Goal: Task Accomplishment & Management: Complete application form

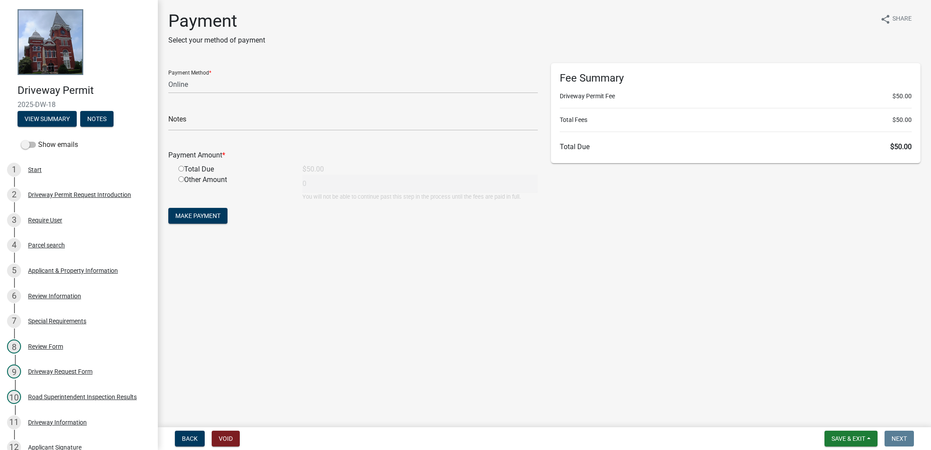
select select "3: 3"
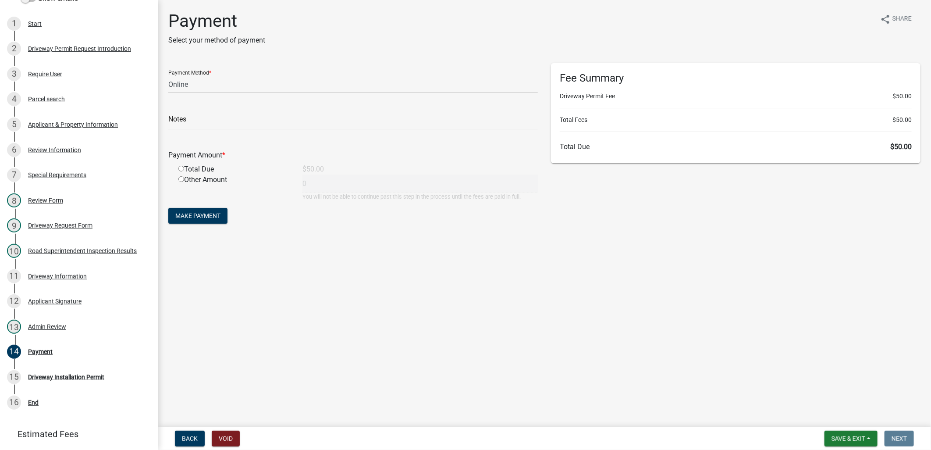
click at [840, 422] on main "Payment Select your method of payment share Share Payment Method * Credit Card …" at bounding box center [544, 211] width 773 height 423
click at [843, 435] on span "Save & Exit" at bounding box center [848, 438] width 34 height 7
click at [827, 412] on button "Save & Exit" at bounding box center [842, 415] width 70 height 21
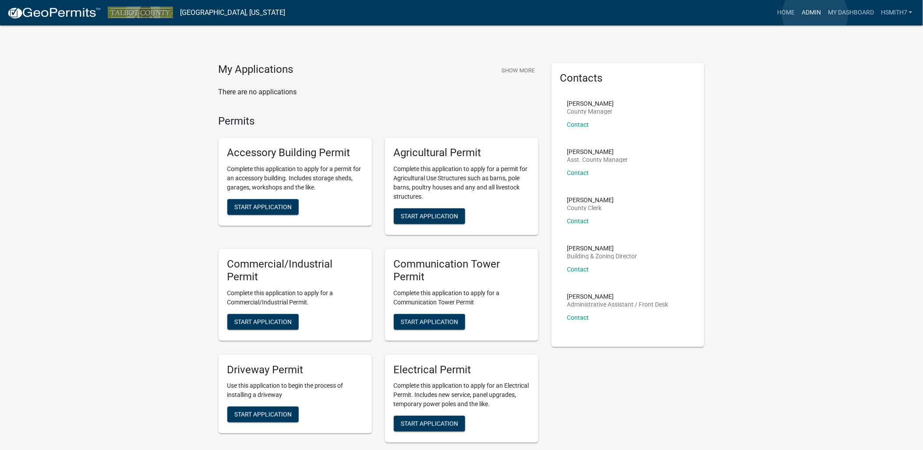
click at [816, 15] on link "Admin" at bounding box center [811, 12] width 26 height 17
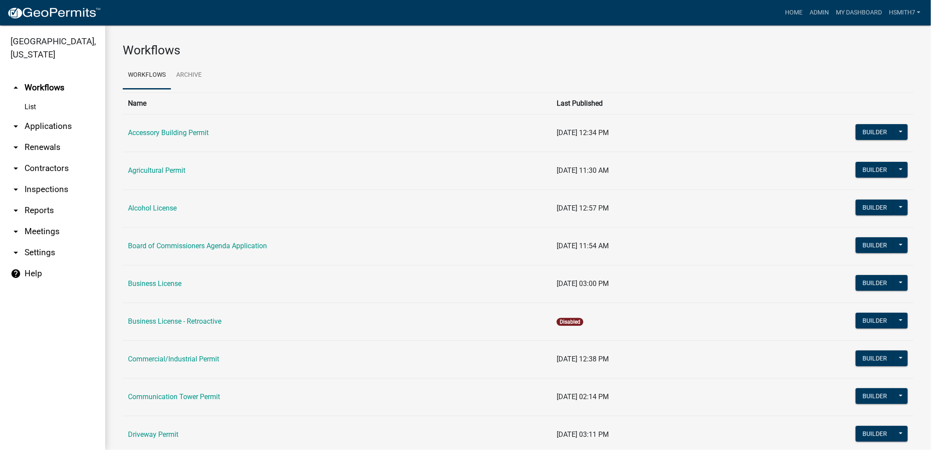
click at [28, 121] on link "arrow_drop_down Applications" at bounding box center [52, 126] width 105 height 21
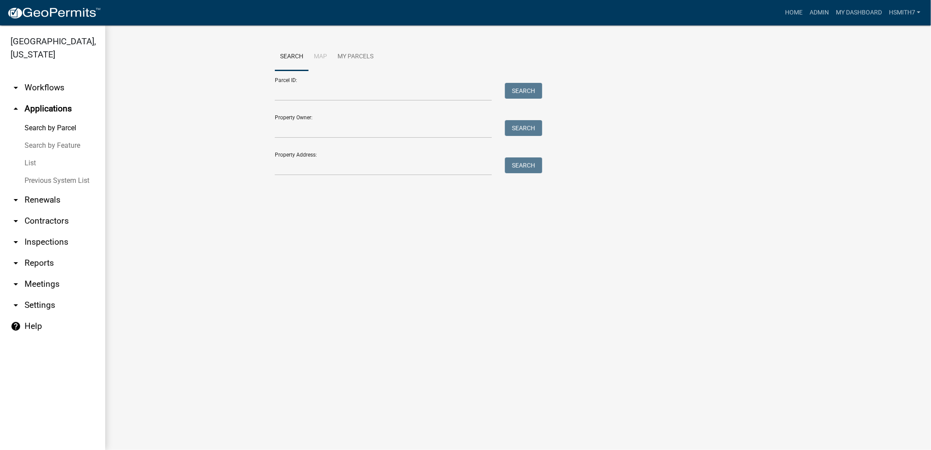
click at [42, 164] on link "List" at bounding box center [52, 163] width 105 height 18
